Goal: Transaction & Acquisition: Purchase product/service

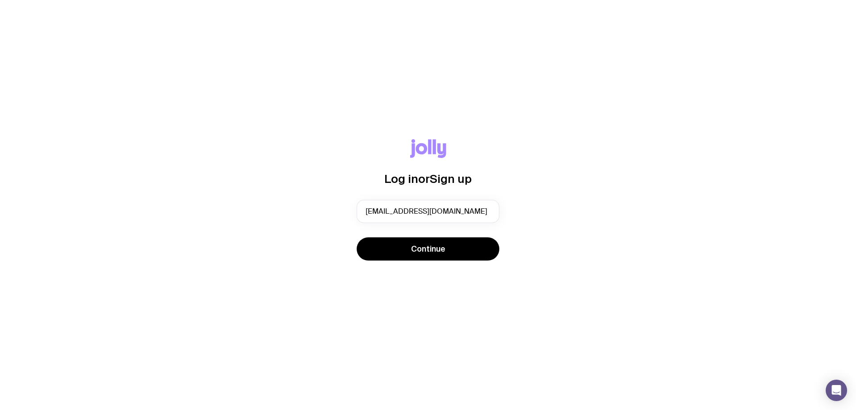
drag, startPoint x: 481, startPoint y: 211, endPoint x: 352, endPoint y: 210, distance: 128.5
click at [352, 210] on div "Log in or Sign up [EMAIL_ADDRESS][DOMAIN_NAME] Continue" at bounding box center [428, 205] width 814 height 132
type input "s"
type input "[PERSON_NAME][EMAIL_ADDRESS][PERSON_NAME][DOMAIN_NAME]"
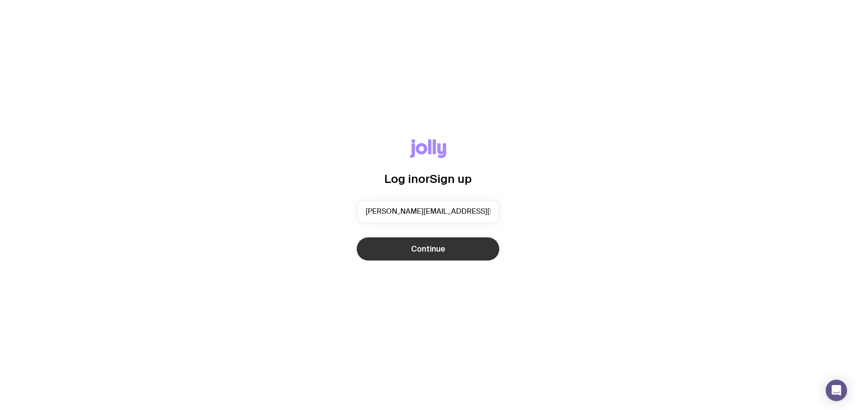
click at [437, 250] on span "Continue" at bounding box center [428, 249] width 34 height 11
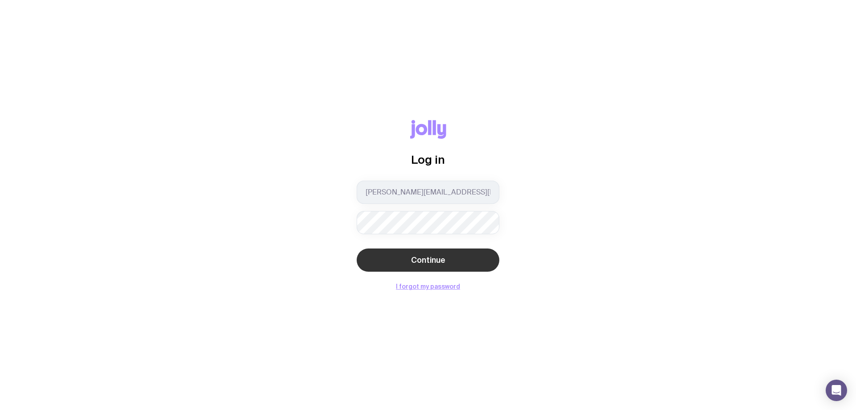
click at [415, 256] on span "Continue" at bounding box center [428, 260] width 34 height 11
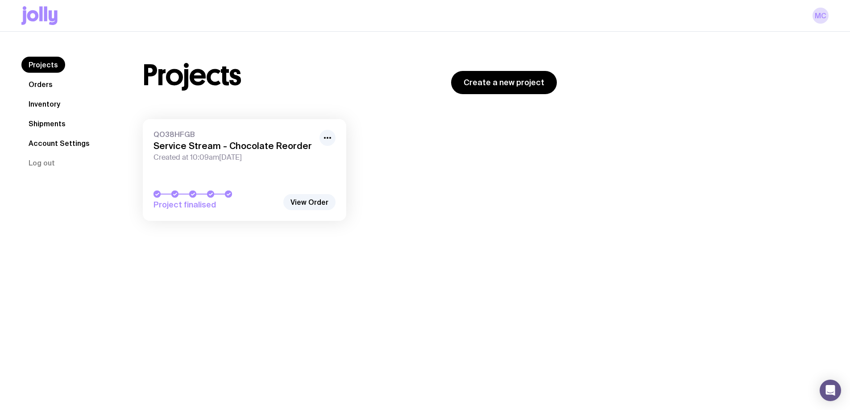
click at [46, 62] on link "Projects" at bounding box center [43, 65] width 44 height 16
click at [42, 15] on icon at bounding box center [40, 13] width 3 height 15
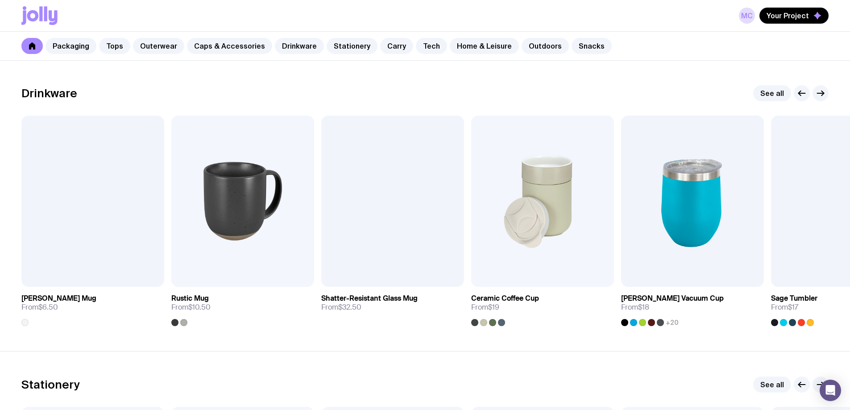
scroll to position [1294, 0]
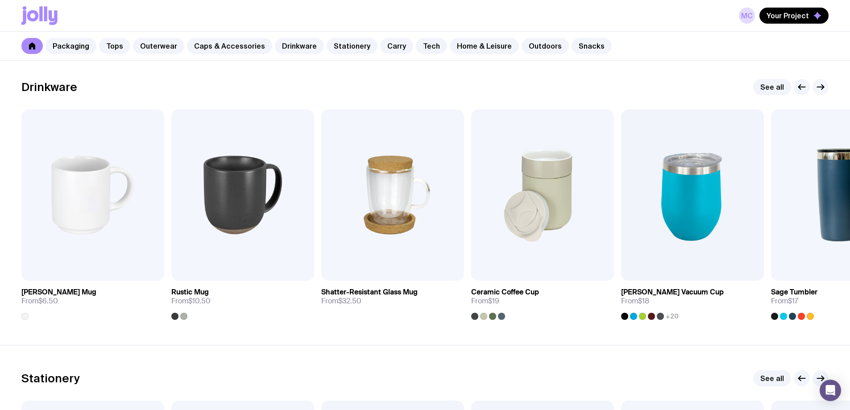
click at [820, 85] on icon "button" at bounding box center [820, 87] width 11 height 11
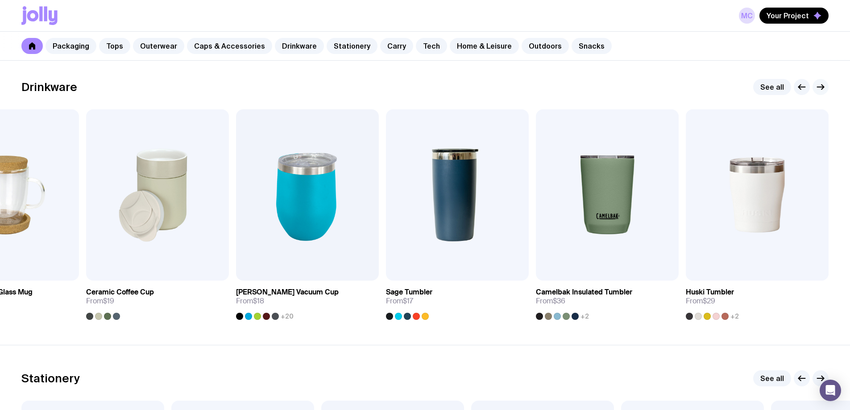
click at [821, 86] on icon "button" at bounding box center [820, 87] width 11 height 11
click at [805, 87] on icon "button" at bounding box center [801, 87] width 11 height 11
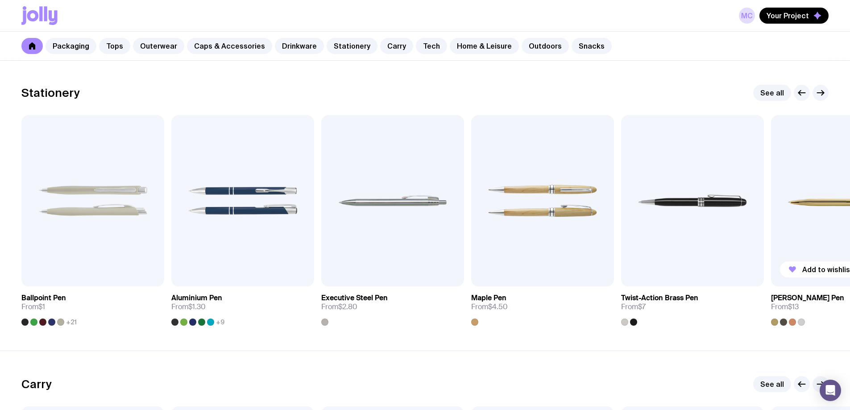
scroll to position [1606, 0]
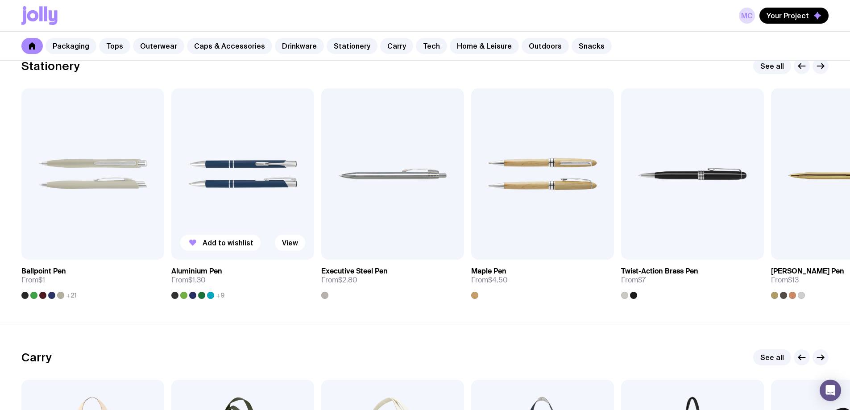
click at [212, 291] on link "Aluminium Pen From $1.30 +9" at bounding box center [242, 279] width 143 height 39
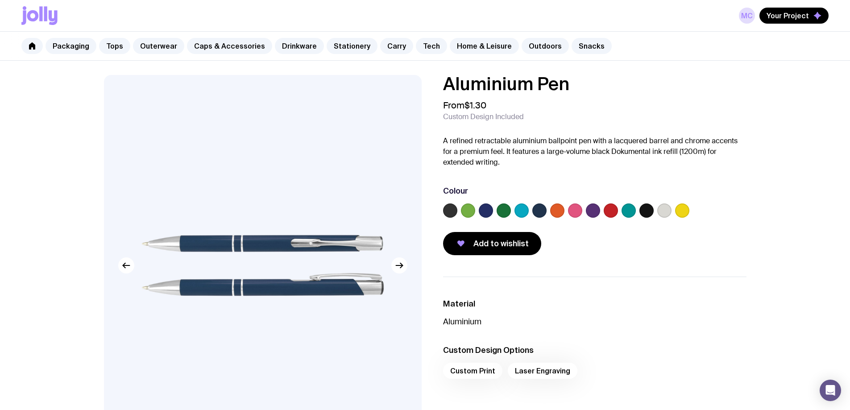
click at [517, 216] on label at bounding box center [521, 210] width 14 height 14
click at [0, 0] on input "radio" at bounding box center [0, 0] width 0 height 0
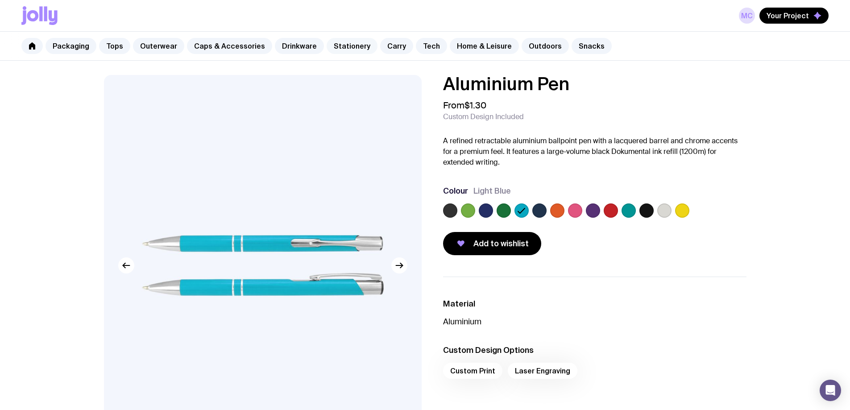
click at [347, 46] on link "Stationery" at bounding box center [352, 46] width 51 height 16
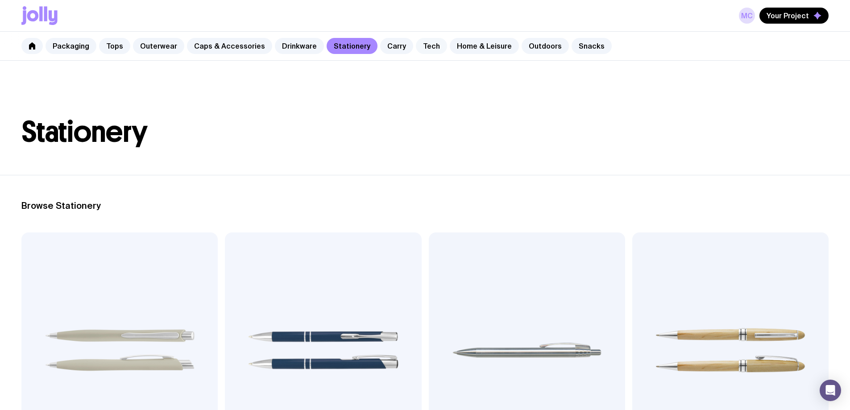
click at [422, 46] on link "Tech" at bounding box center [431, 46] width 31 height 16
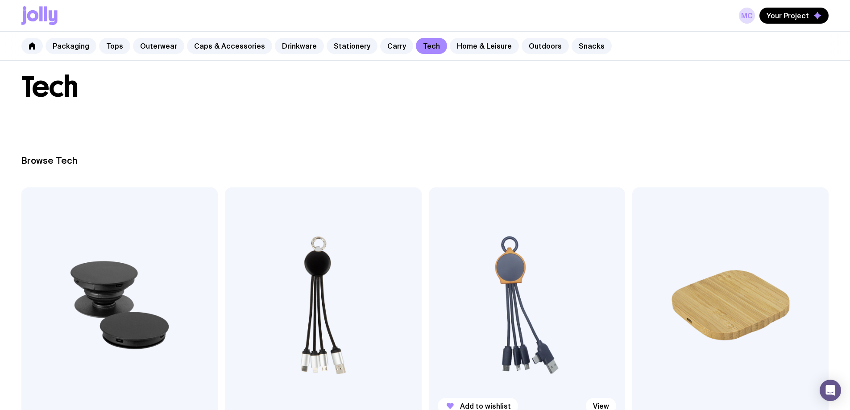
scroll to position [134, 0]
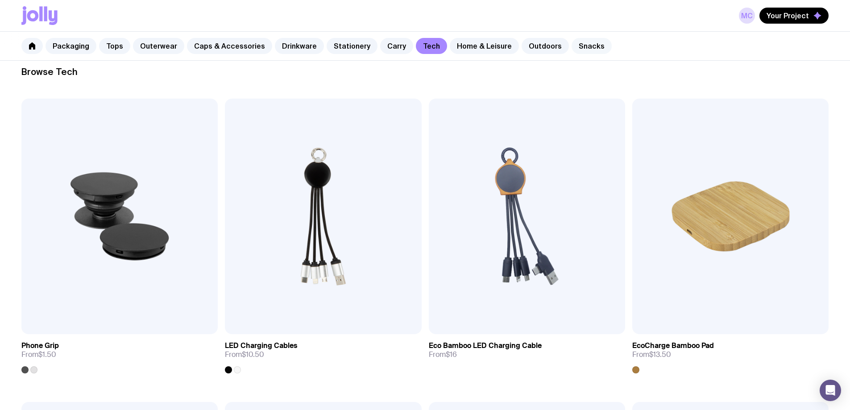
click at [582, 44] on link "Snacks" at bounding box center [591, 46] width 40 height 16
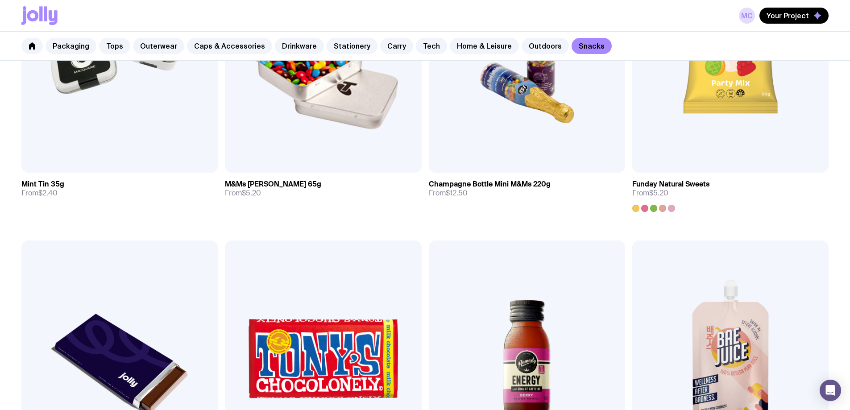
scroll to position [312, 0]
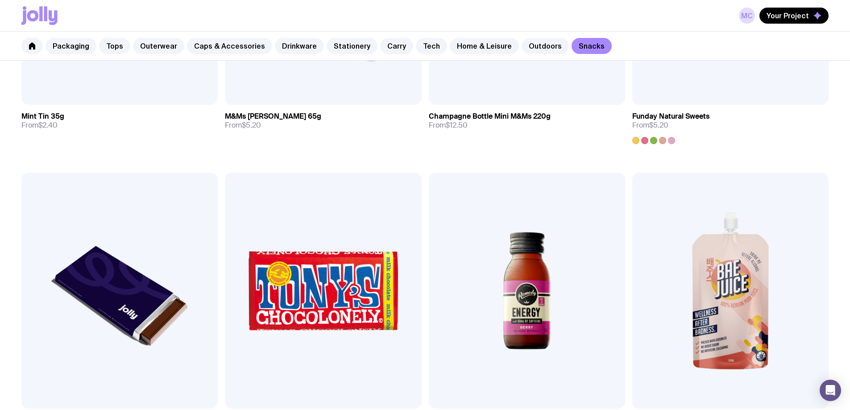
scroll to position [347, 0]
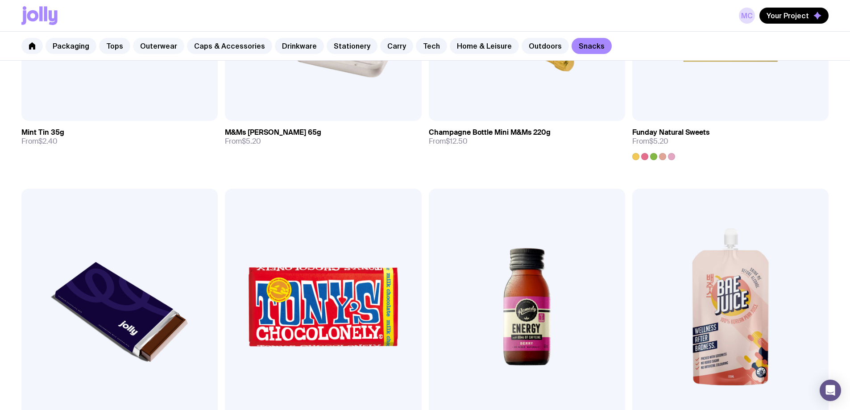
click at [170, 51] on link "Outerwear" at bounding box center [158, 46] width 51 height 16
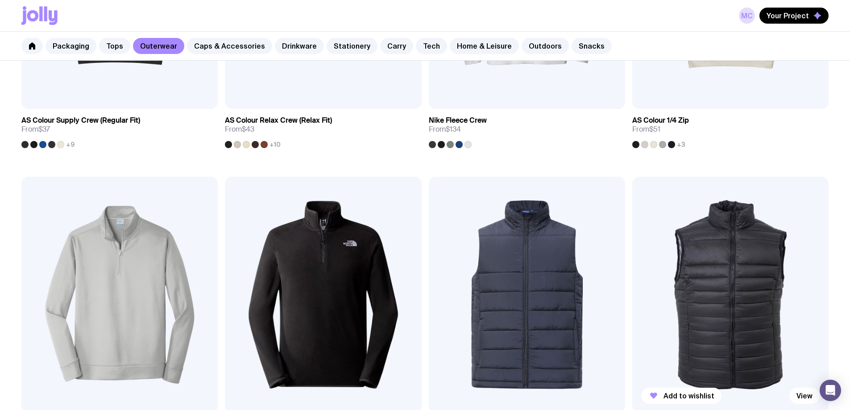
scroll to position [401, 0]
